Goal: Navigation & Orientation: Find specific page/section

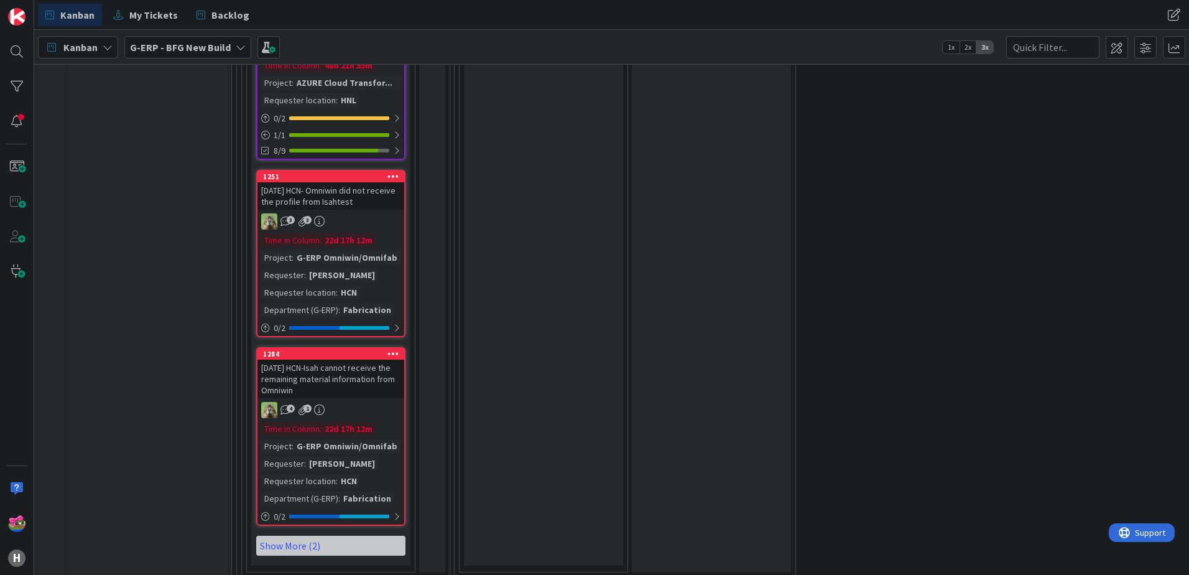
scroll to position [3484, 0]
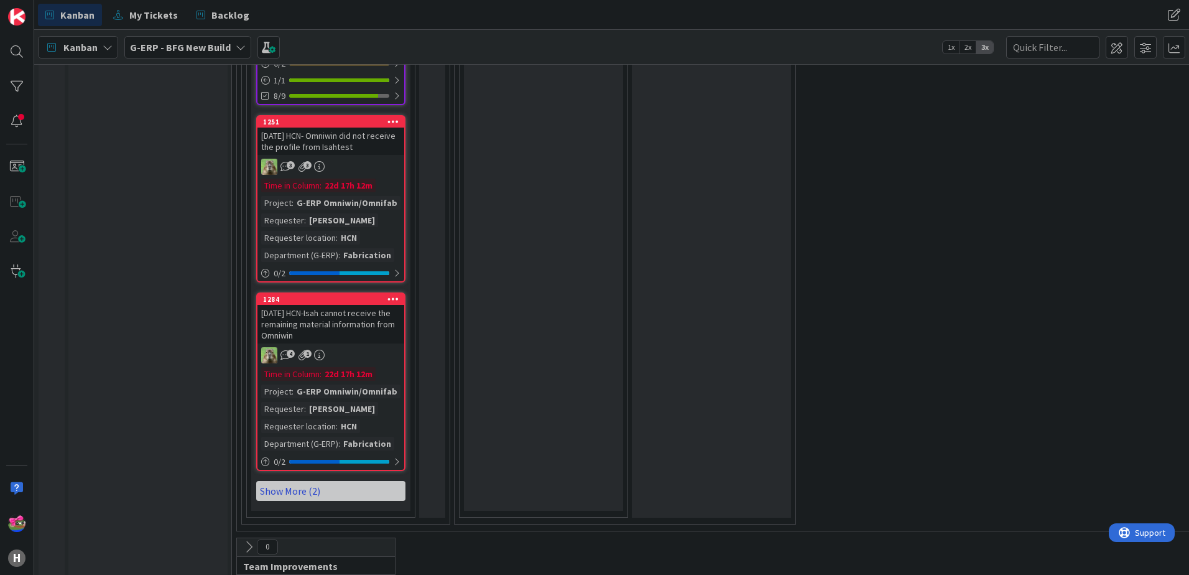
click at [322, 481] on link "Show More (2)" at bounding box center [330, 491] width 149 height 20
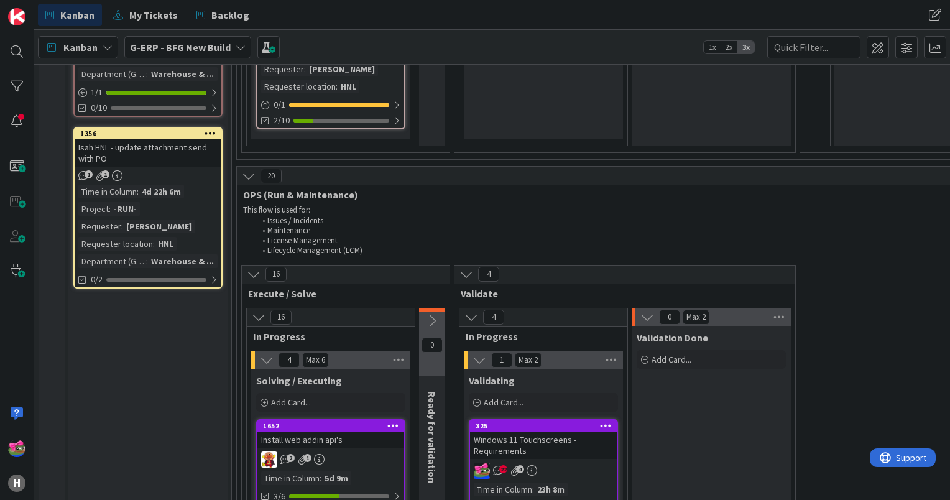
scroll to position [1350, 0]
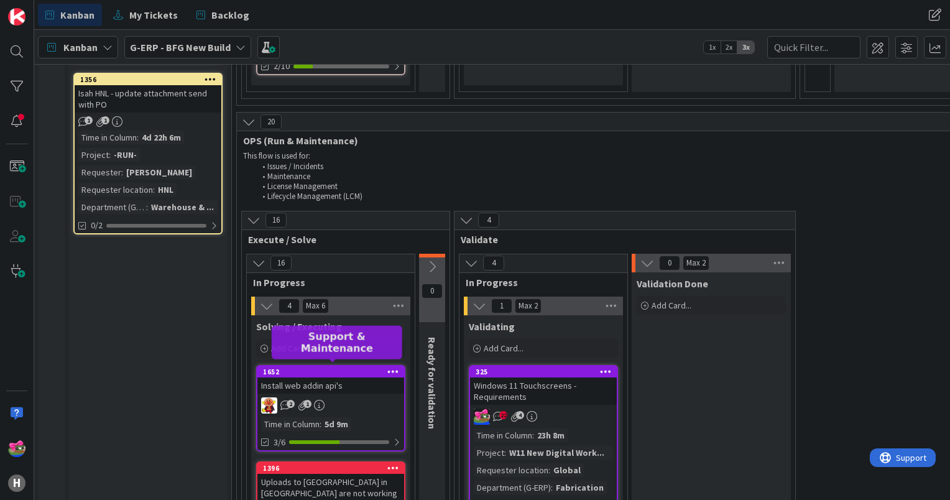
click at [336, 368] on div "1652" at bounding box center [333, 372] width 141 height 9
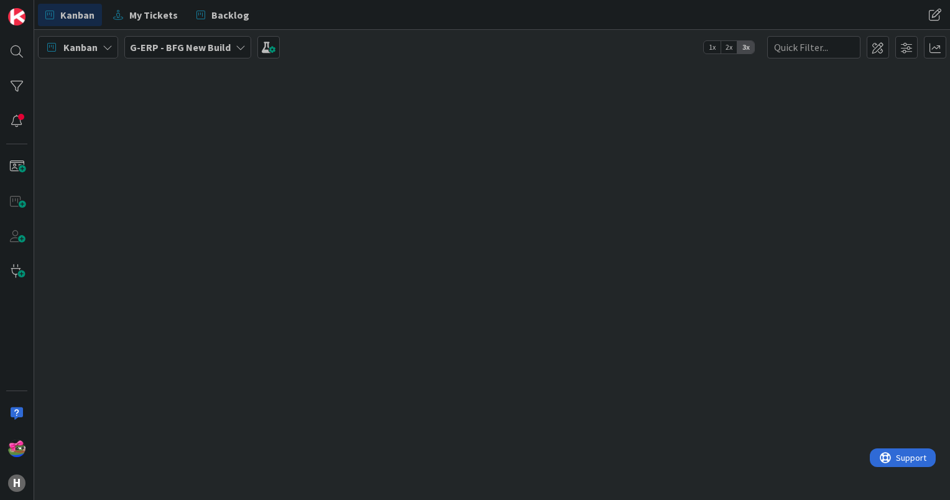
click at [186, 54] on span "G-ERP - BFG New Build" at bounding box center [180, 47] width 101 height 15
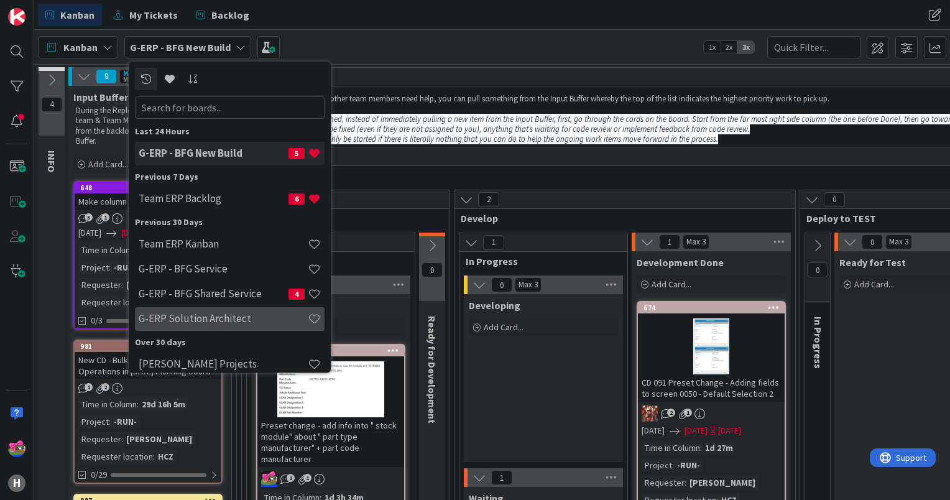
click at [225, 311] on div "G-ERP Solution Architect" at bounding box center [230, 319] width 190 height 24
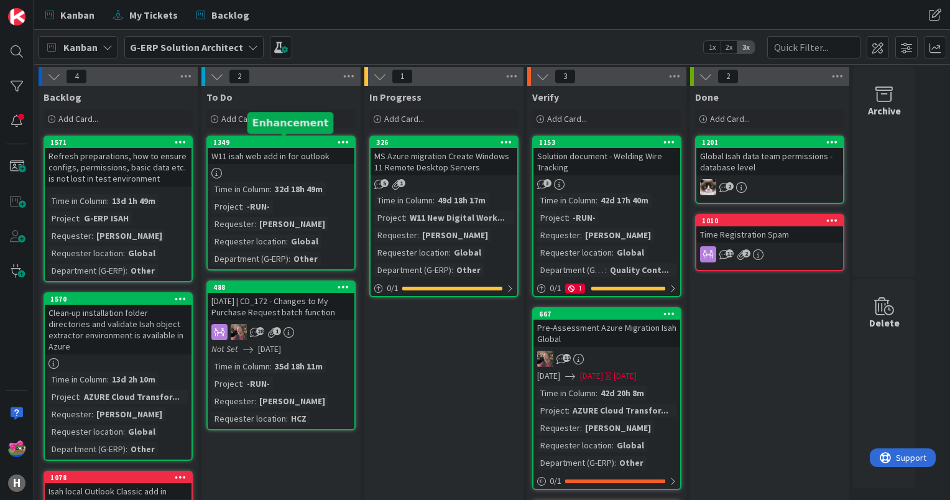
click at [299, 142] on div "1349" at bounding box center [283, 142] width 141 height 9
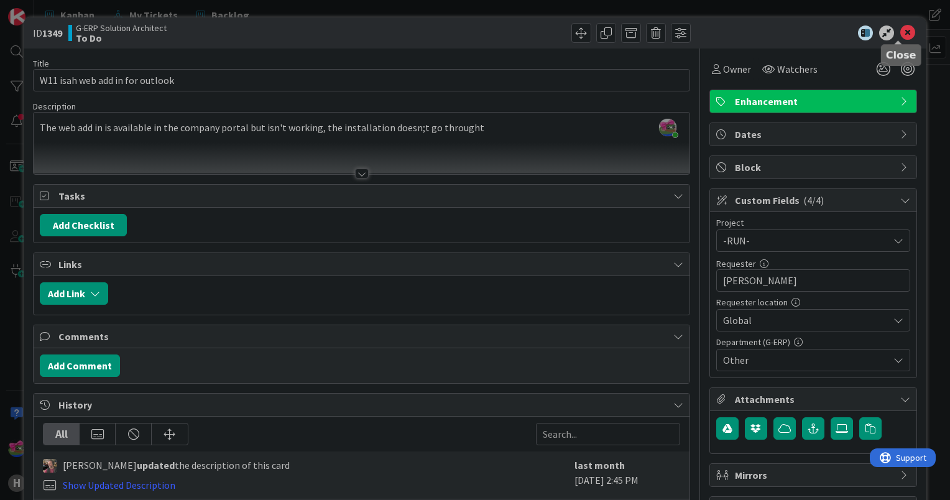
click at [901, 32] on icon at bounding box center [908, 32] width 15 height 15
